Goal: Transaction & Acquisition: Purchase product/service

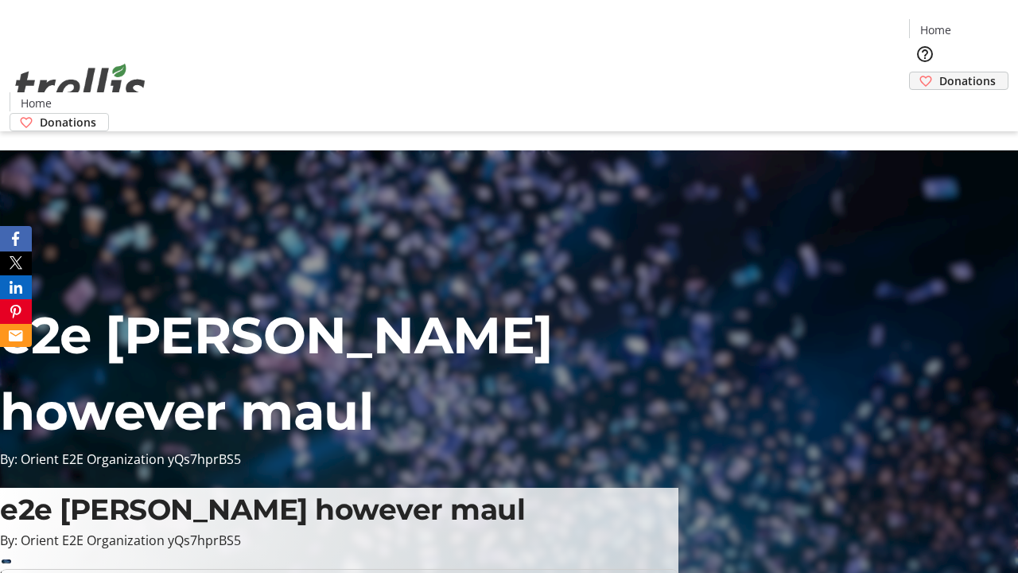
click at [939, 72] on span "Donations" at bounding box center [967, 80] width 56 height 17
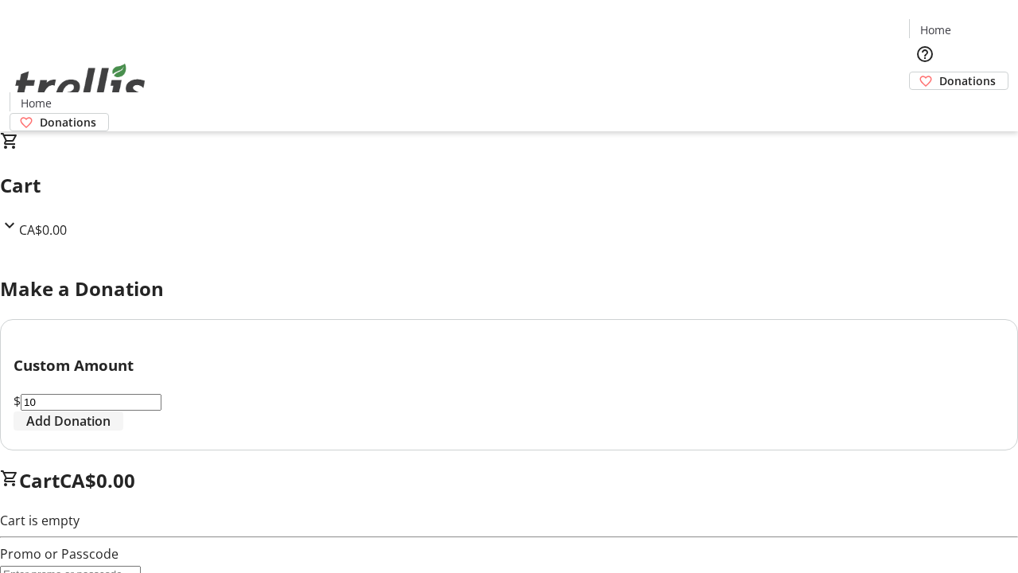
click at [111, 430] on span "Add Donation" at bounding box center [68, 420] width 84 height 19
